Goal: Transaction & Acquisition: Book appointment/travel/reservation

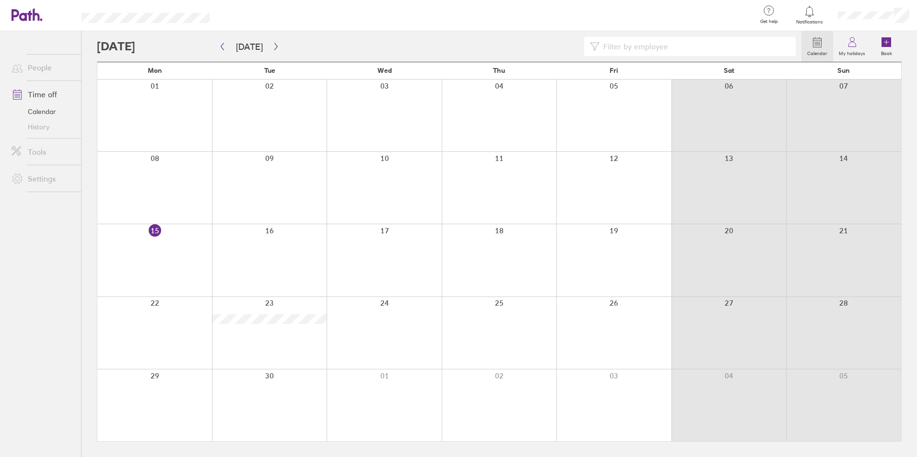
click at [41, 113] on link "Calendar" at bounding box center [42, 111] width 77 height 15
click at [249, 47] on button "[DATE]" at bounding box center [249, 47] width 42 height 16
click at [623, 387] on div at bounding box center [613, 406] width 115 height 72
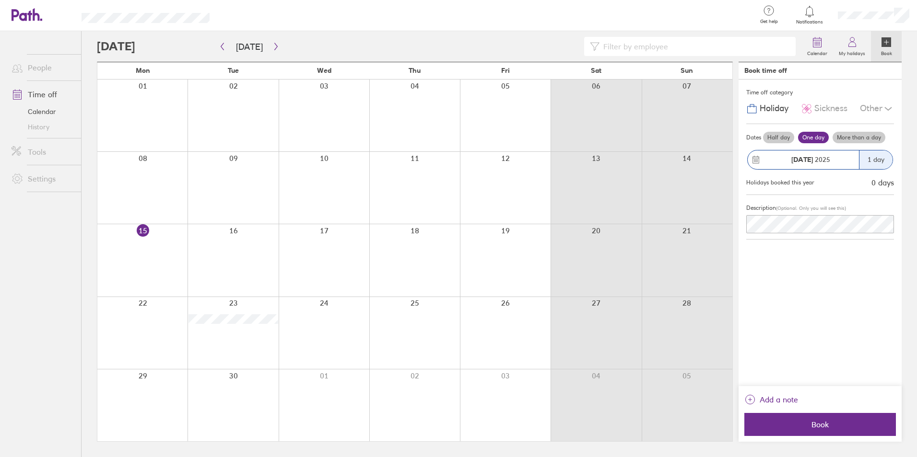
click at [683, 401] on div at bounding box center [687, 406] width 91 height 72
click at [759, 161] on icon at bounding box center [756, 160] width 6 height 7
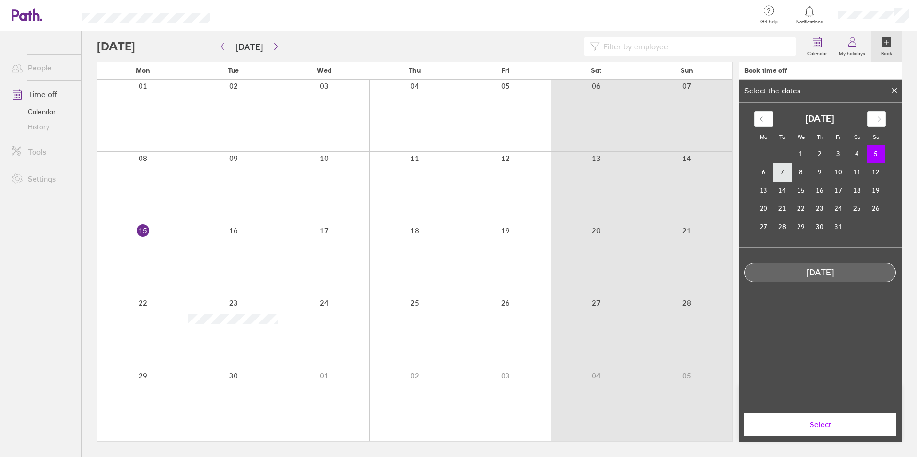
click at [780, 175] on td "7" at bounding box center [782, 172] width 19 height 18
click at [822, 272] on div "[DATE]" at bounding box center [820, 273] width 151 height 10
click at [830, 422] on span "Select" at bounding box center [820, 425] width 138 height 9
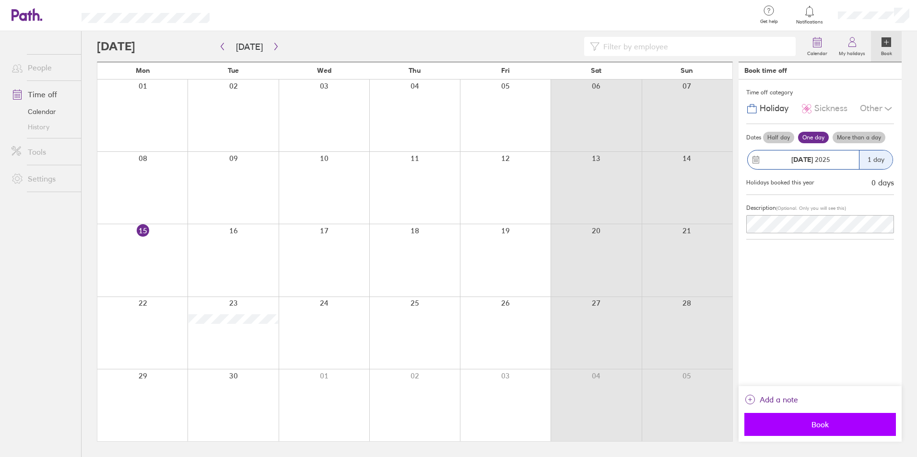
click at [819, 424] on span "Book" at bounding box center [820, 425] width 138 height 9
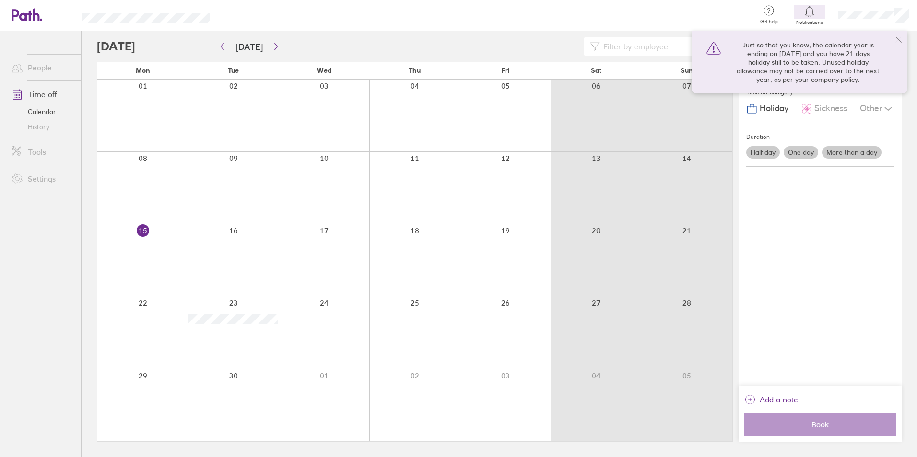
click at [898, 38] on icon at bounding box center [899, 40] width 8 height 8
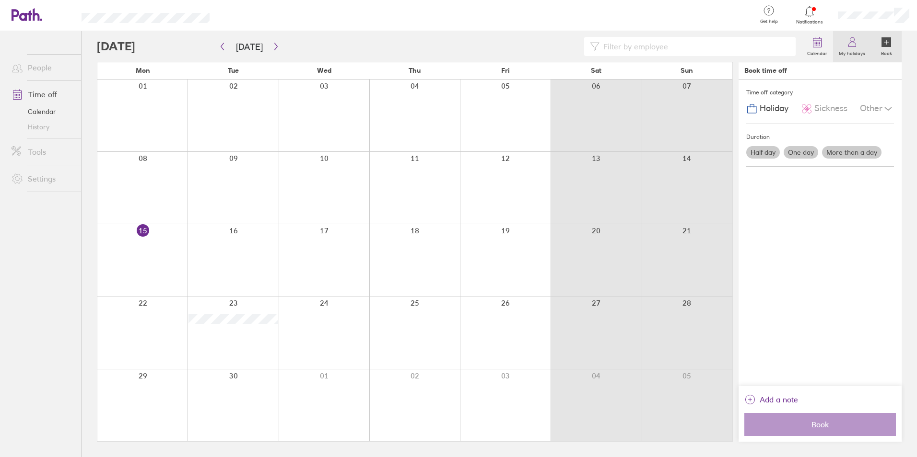
click at [850, 49] on label "My holidays" at bounding box center [852, 52] width 38 height 9
